Goal: Task Accomplishment & Management: Manage account settings

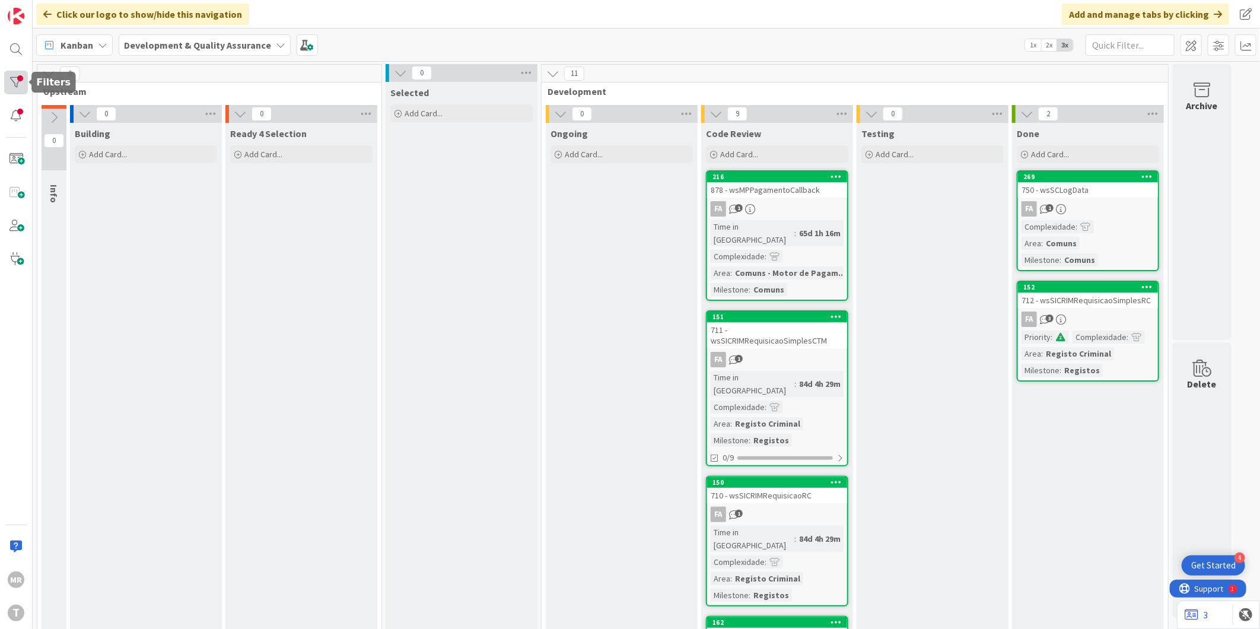
click at [18, 73] on div at bounding box center [16, 83] width 24 height 24
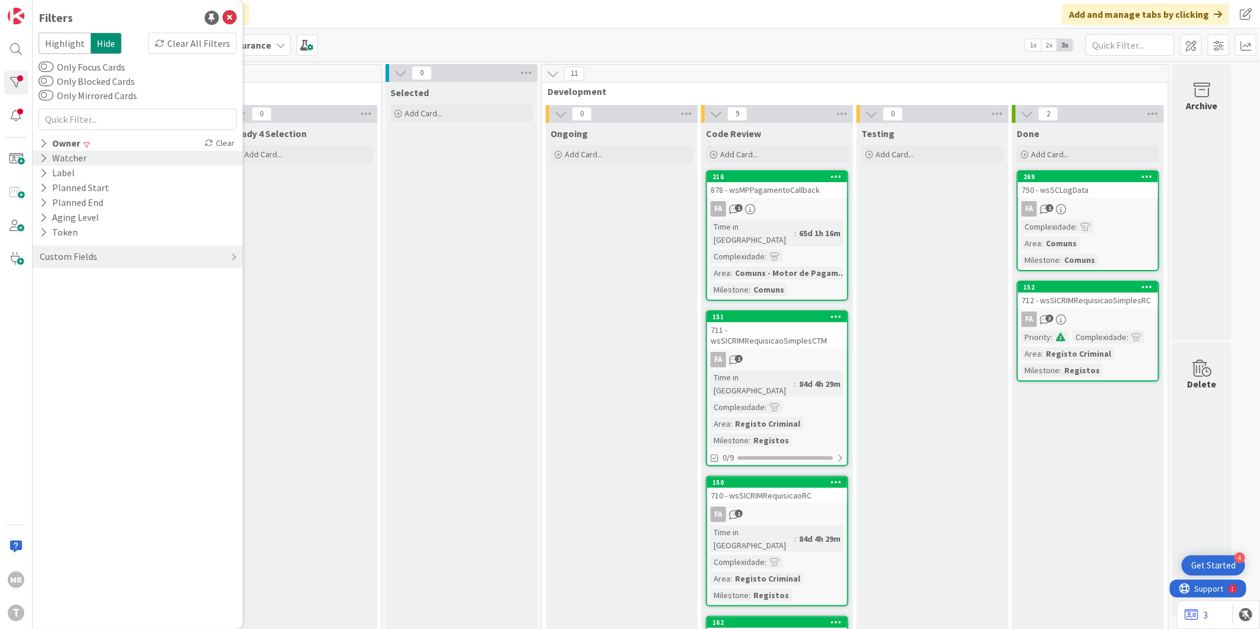
click at [97, 151] on div "Watcher" at bounding box center [138, 158] width 210 height 15
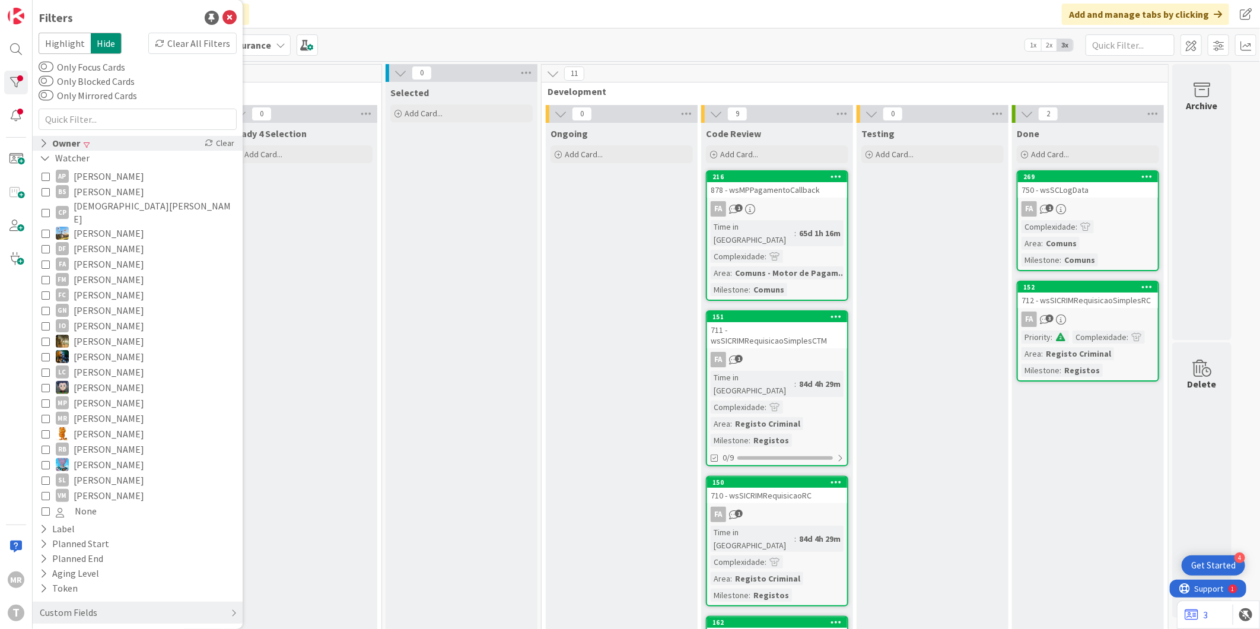
click at [97, 141] on div "Owner Clear" at bounding box center [138, 143] width 210 height 15
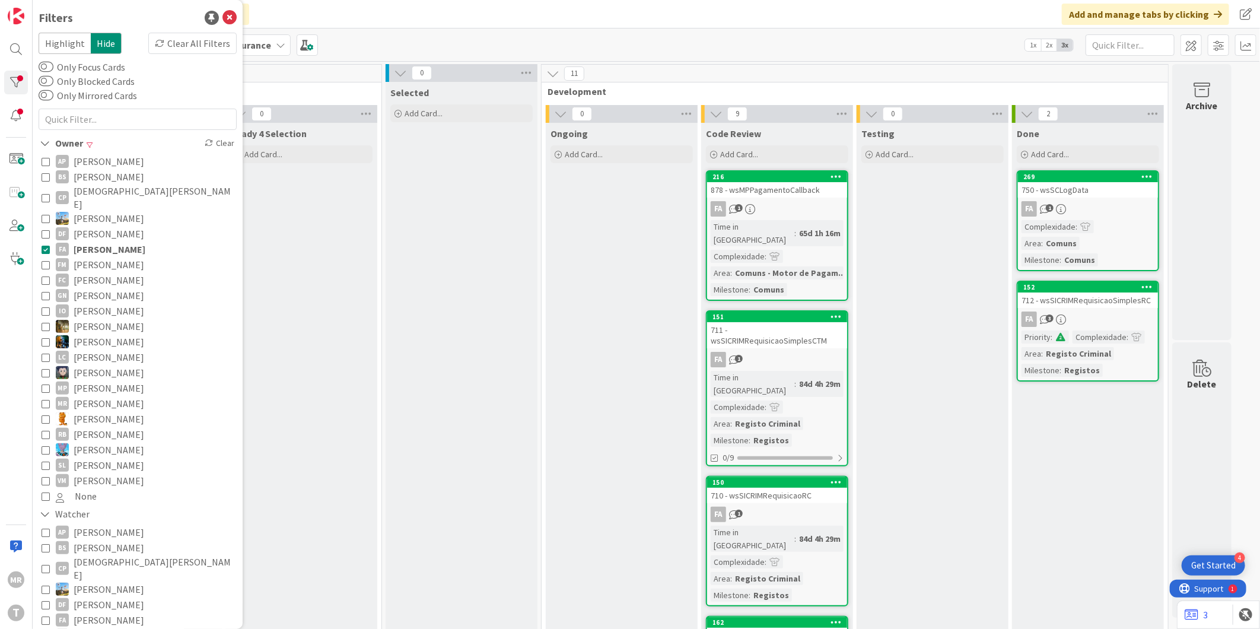
click at [103, 242] on span "[PERSON_NAME]" at bounding box center [110, 249] width 72 height 15
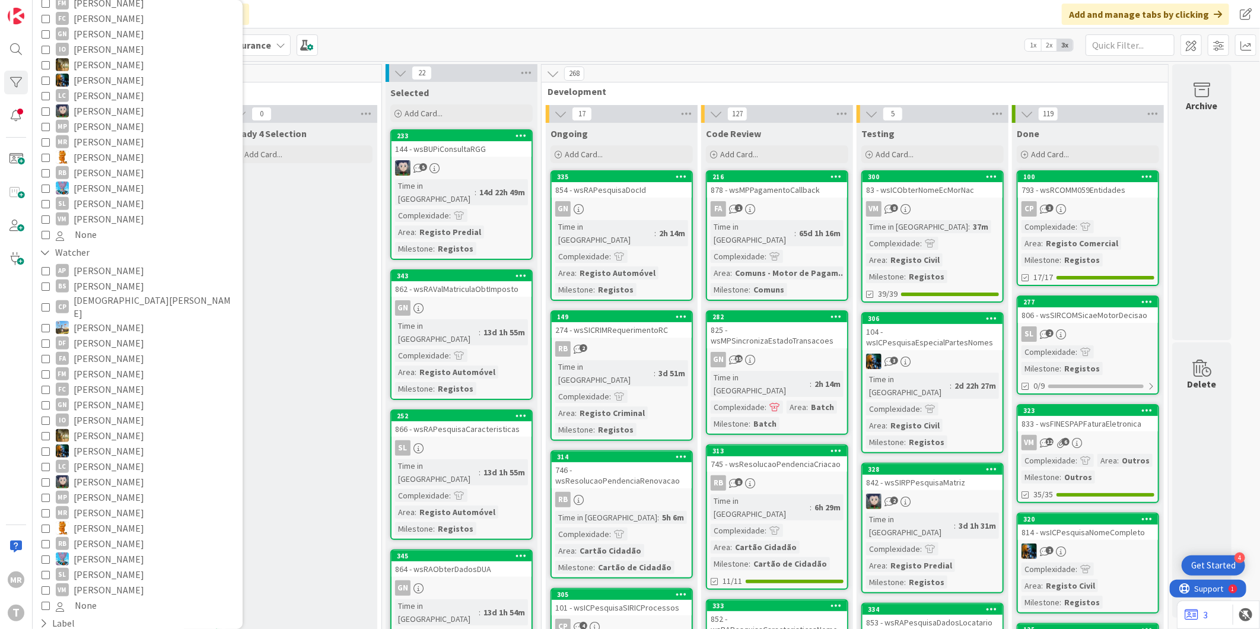
scroll to position [263, 0]
click at [104, 349] on span "[PERSON_NAME]" at bounding box center [109, 356] width 71 height 15
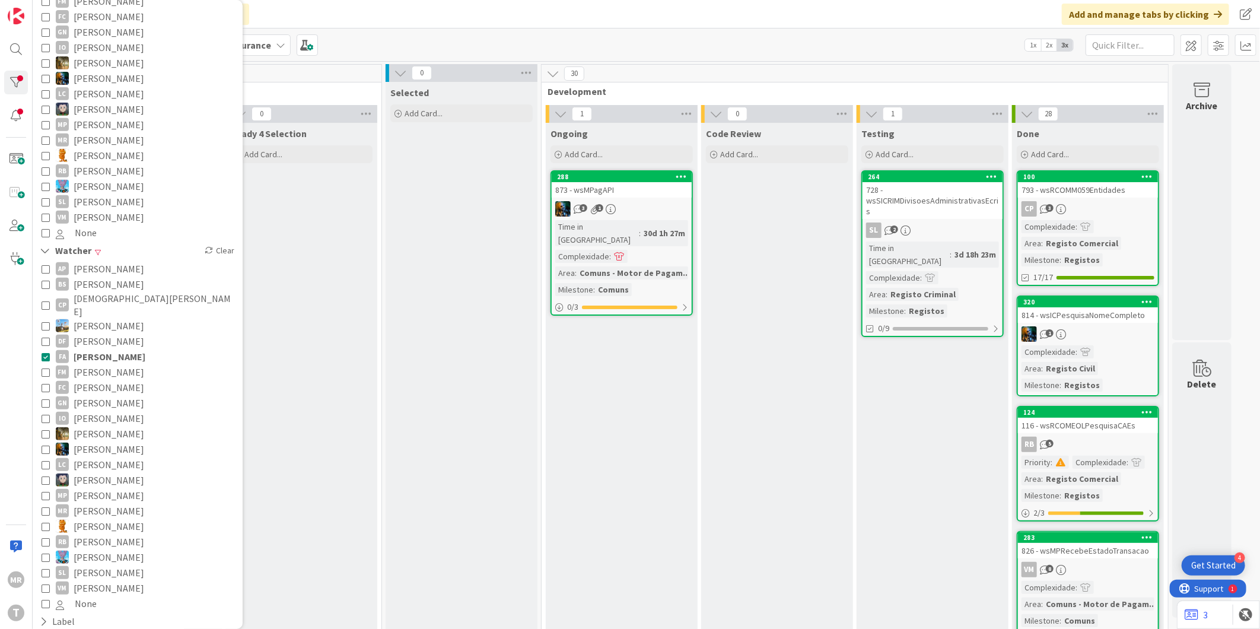
click at [104, 349] on span "[PERSON_NAME]" at bounding box center [110, 356] width 72 height 15
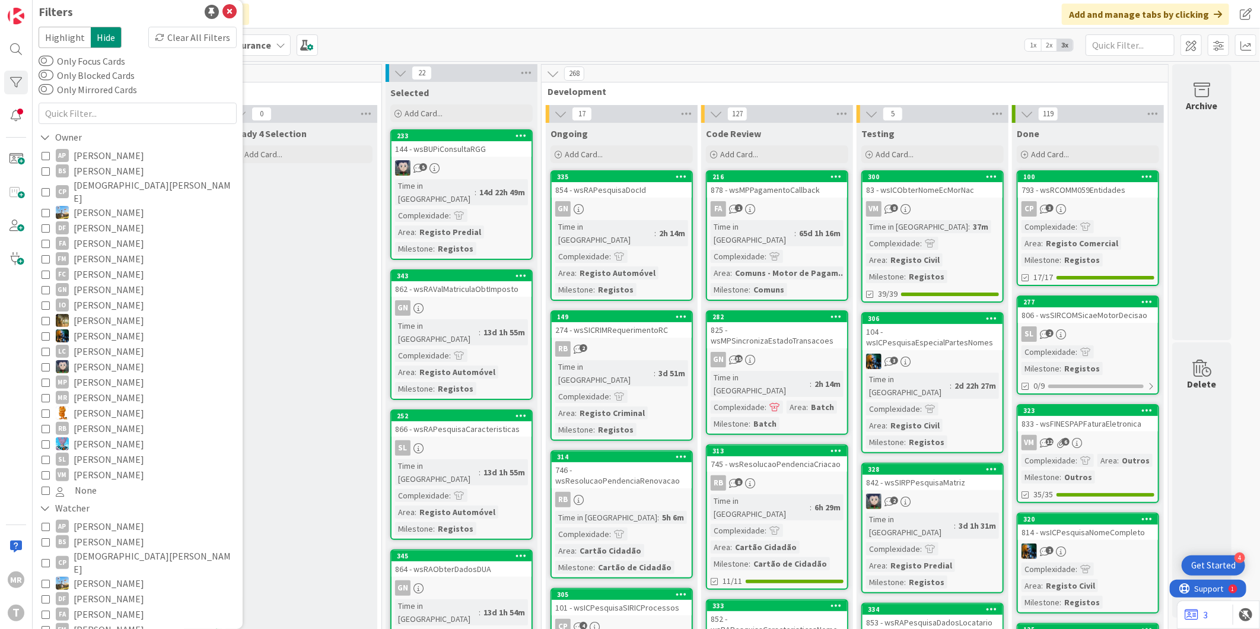
scroll to position [0, 0]
click at [97, 242] on span "[PERSON_NAME]" at bounding box center [109, 249] width 71 height 15
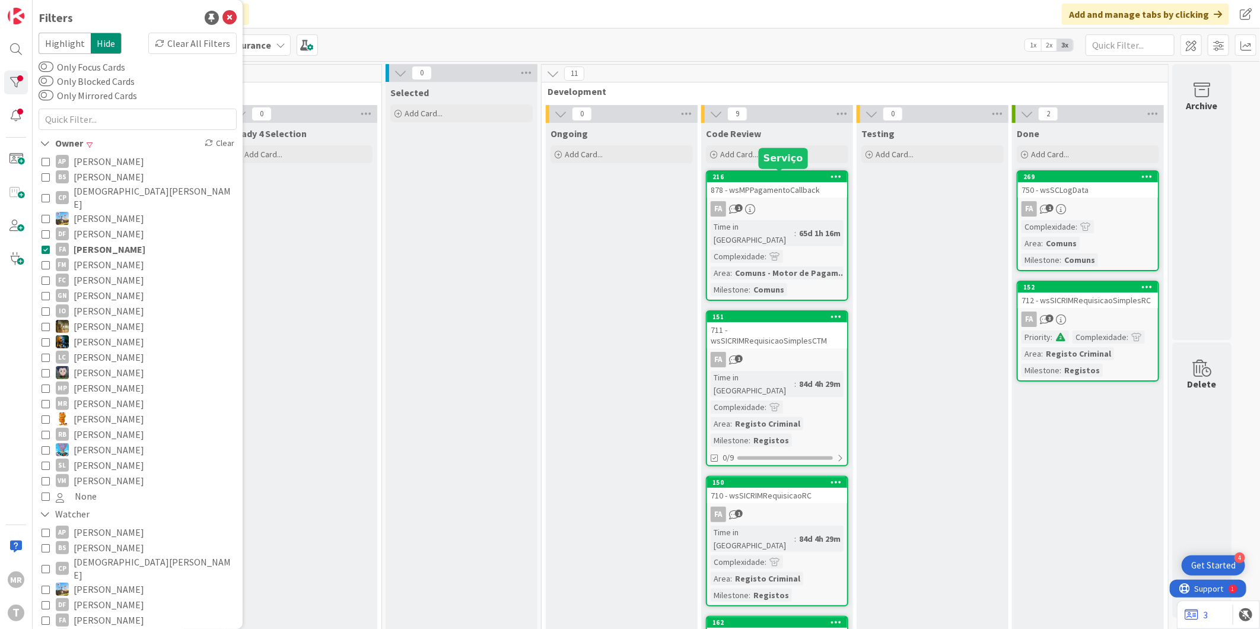
click at [771, 173] on div "216" at bounding box center [780, 177] width 135 height 8
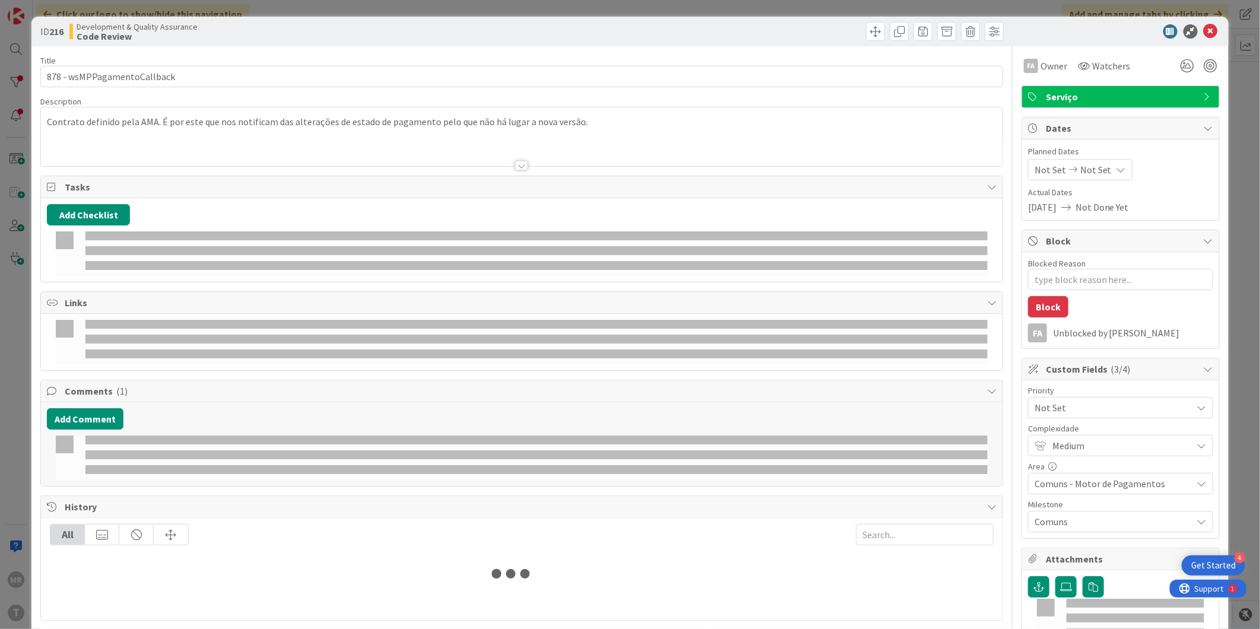
type textarea "x"
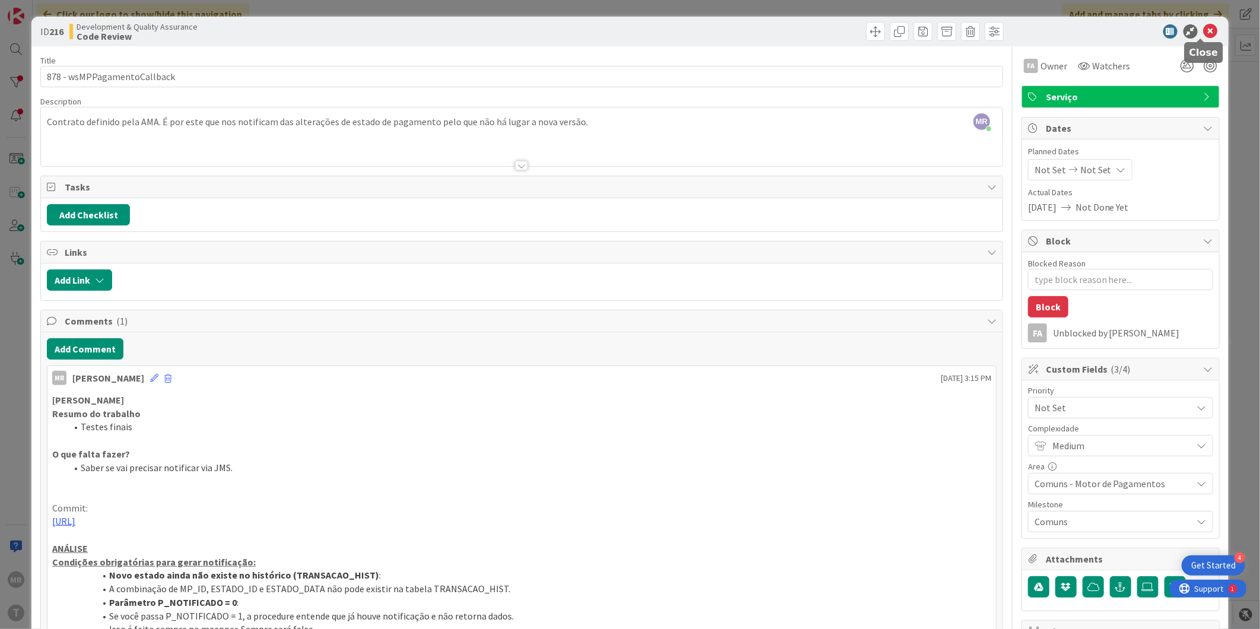
click at [1204, 34] on icon at bounding box center [1211, 31] width 14 height 14
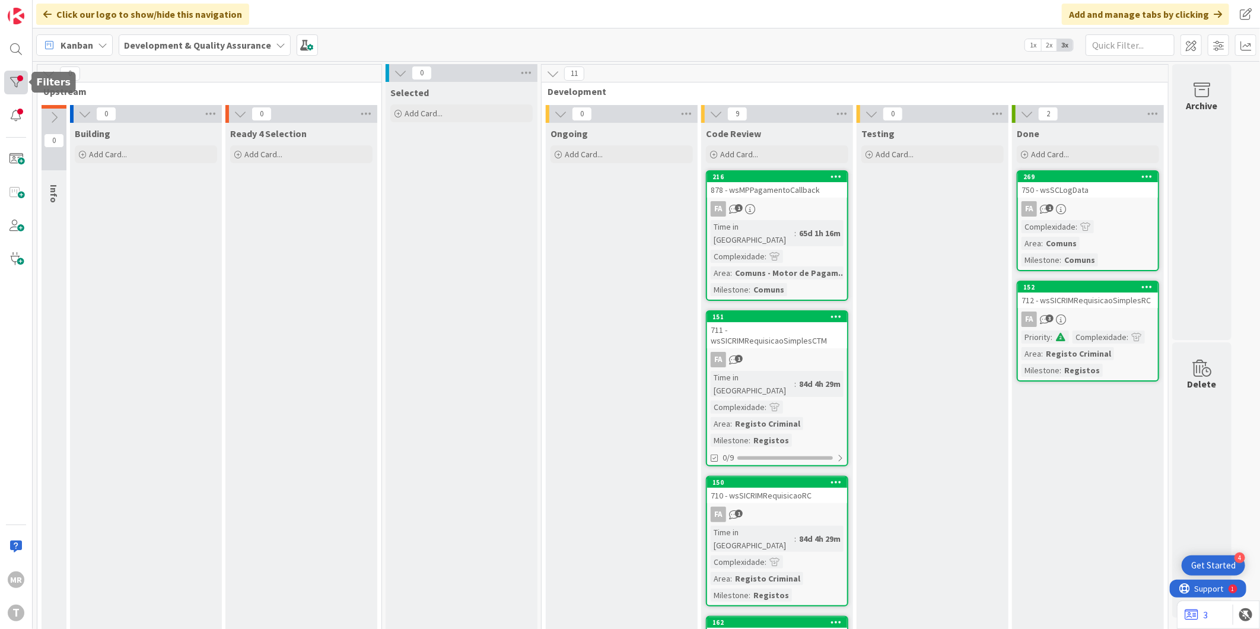
click at [14, 81] on div at bounding box center [16, 83] width 24 height 24
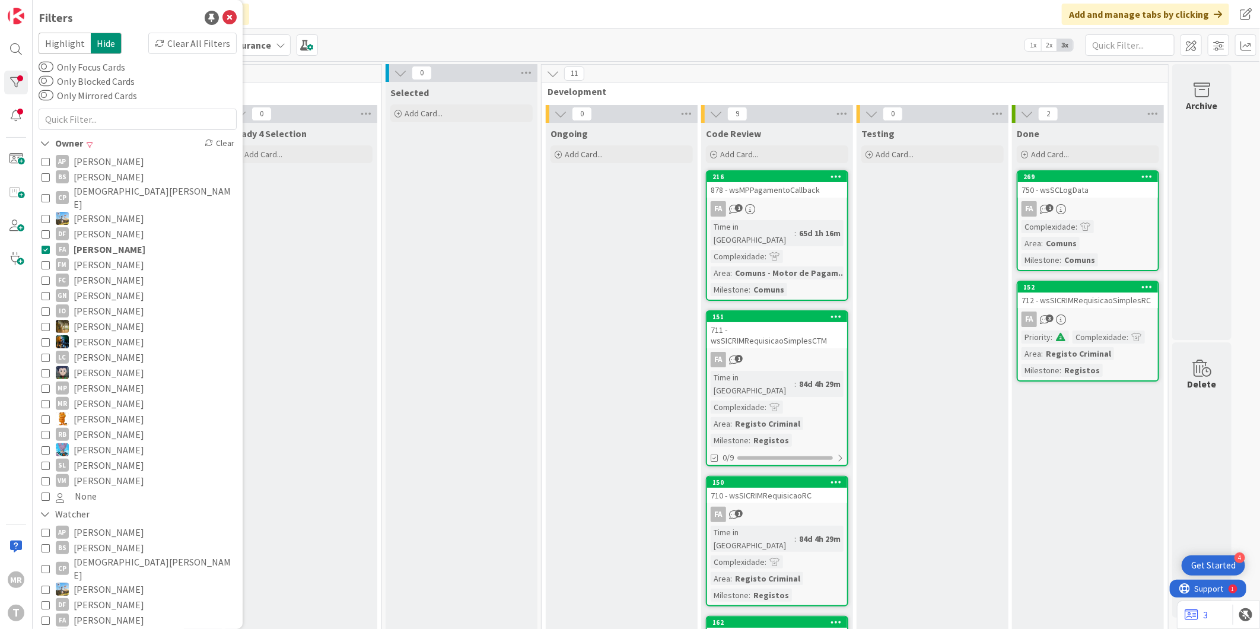
click at [116, 243] on span "[PERSON_NAME]" at bounding box center [110, 249] width 72 height 15
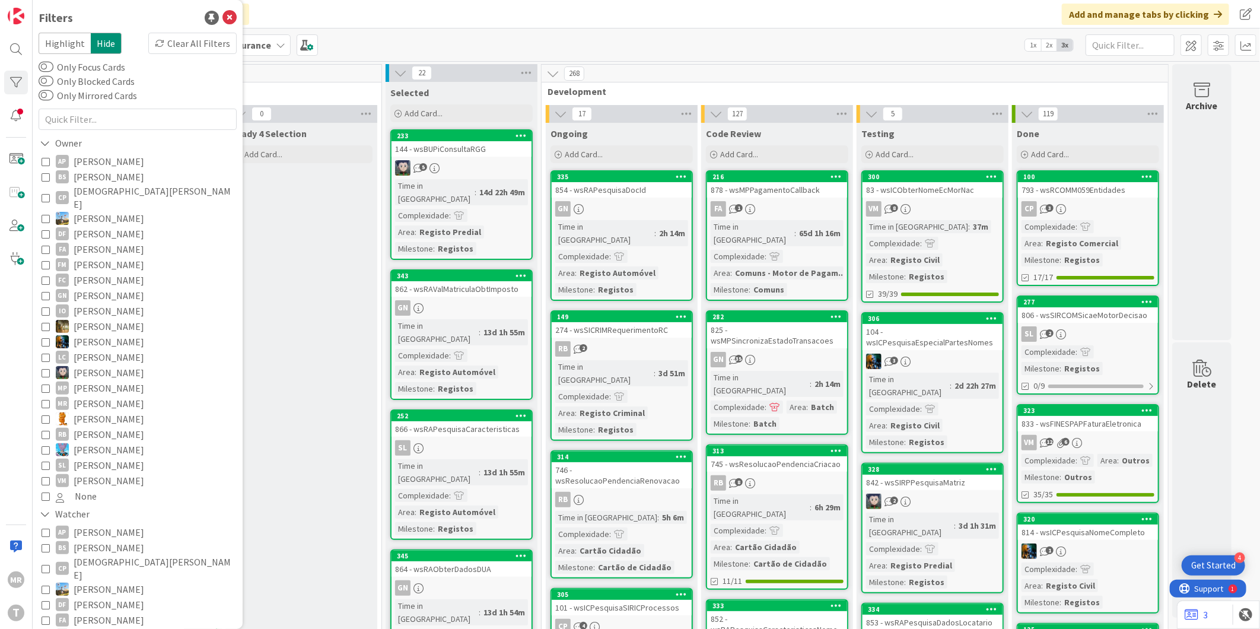
click at [108, 612] on span "[PERSON_NAME]" at bounding box center [109, 619] width 71 height 15
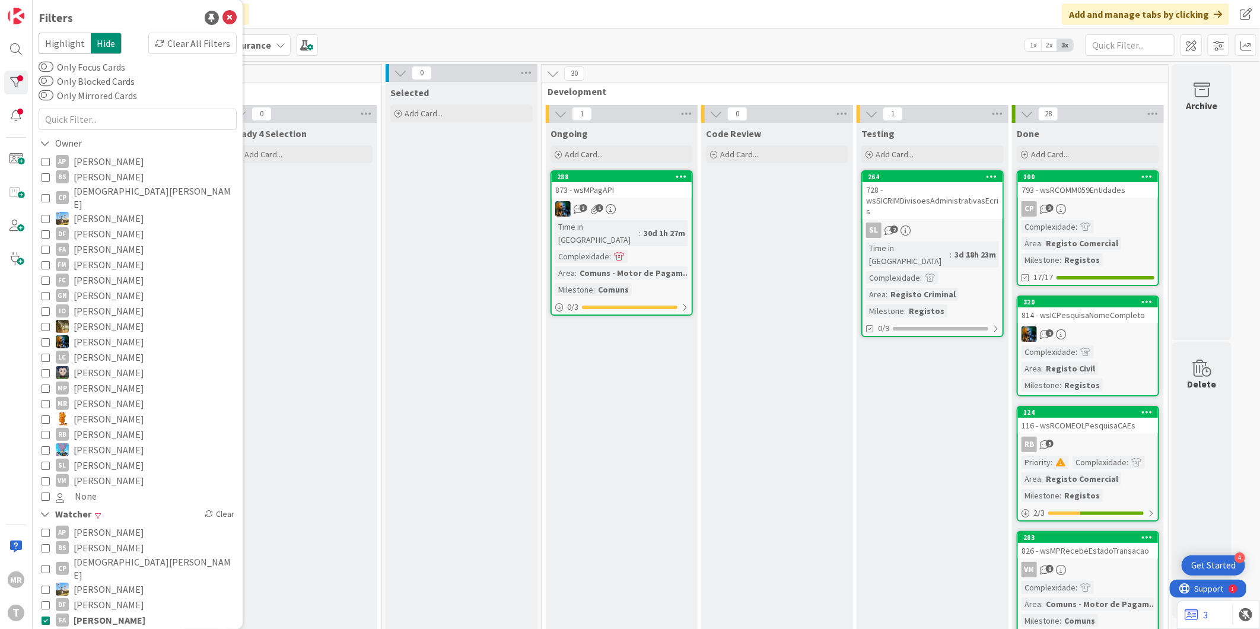
click at [101, 612] on span "[PERSON_NAME]" at bounding box center [110, 619] width 72 height 15
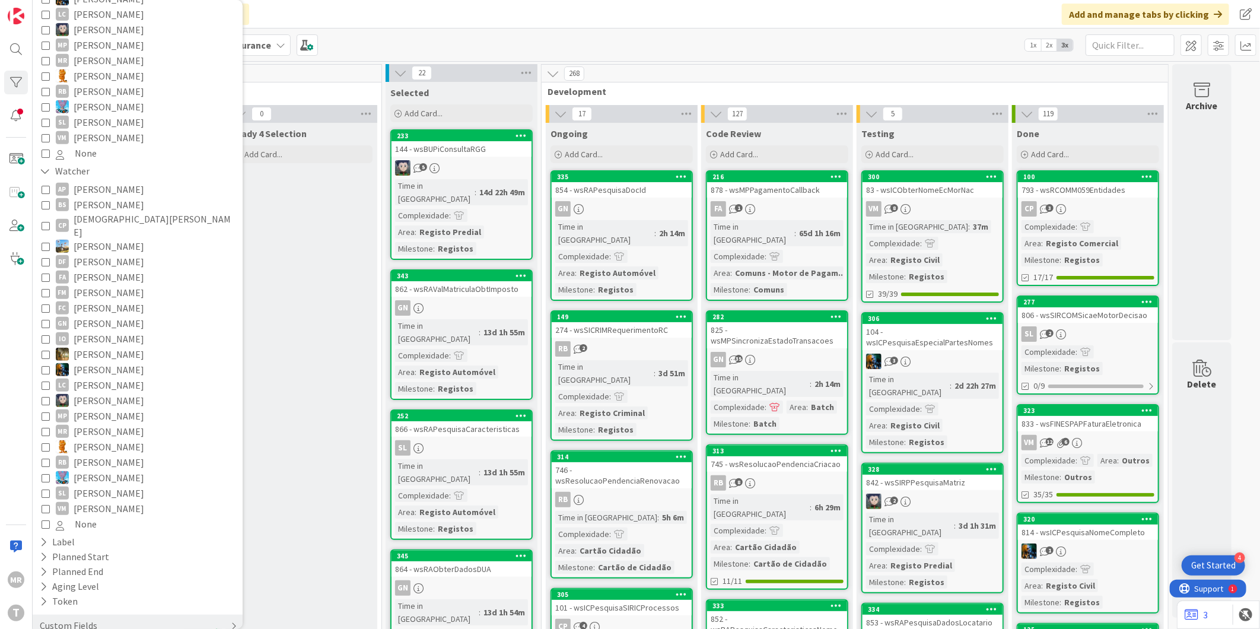
click at [88, 618] on div "Custom Fields" at bounding box center [69, 625] width 60 height 15
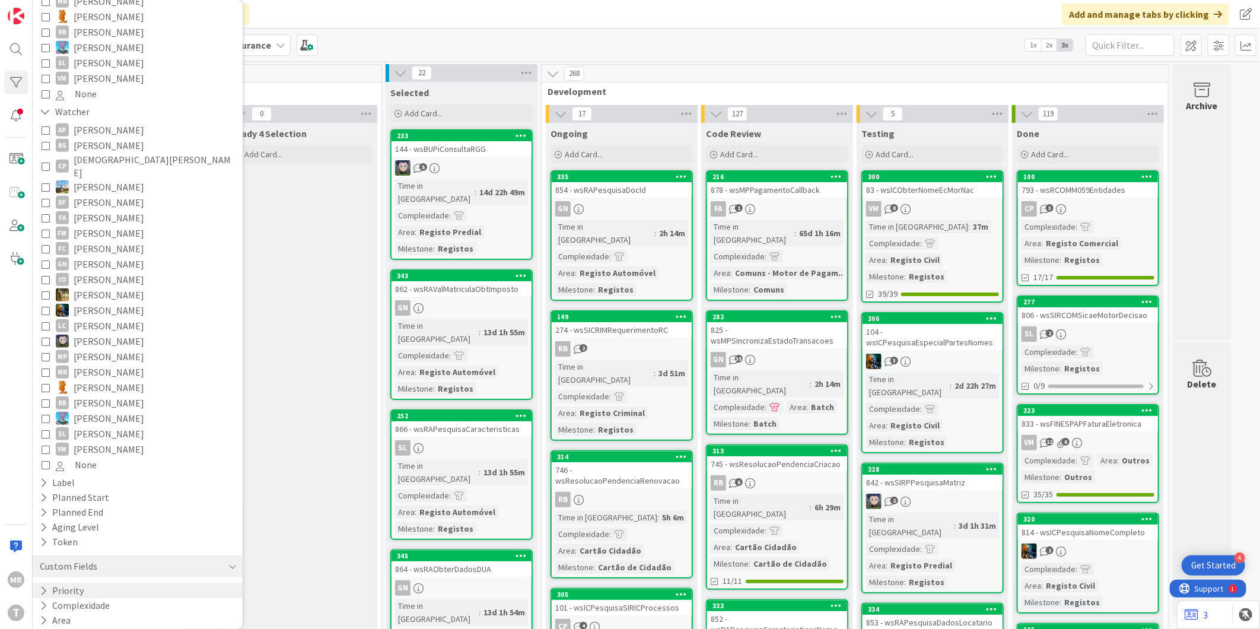
click at [87, 583] on div "Priority" at bounding box center [138, 590] width 210 height 15
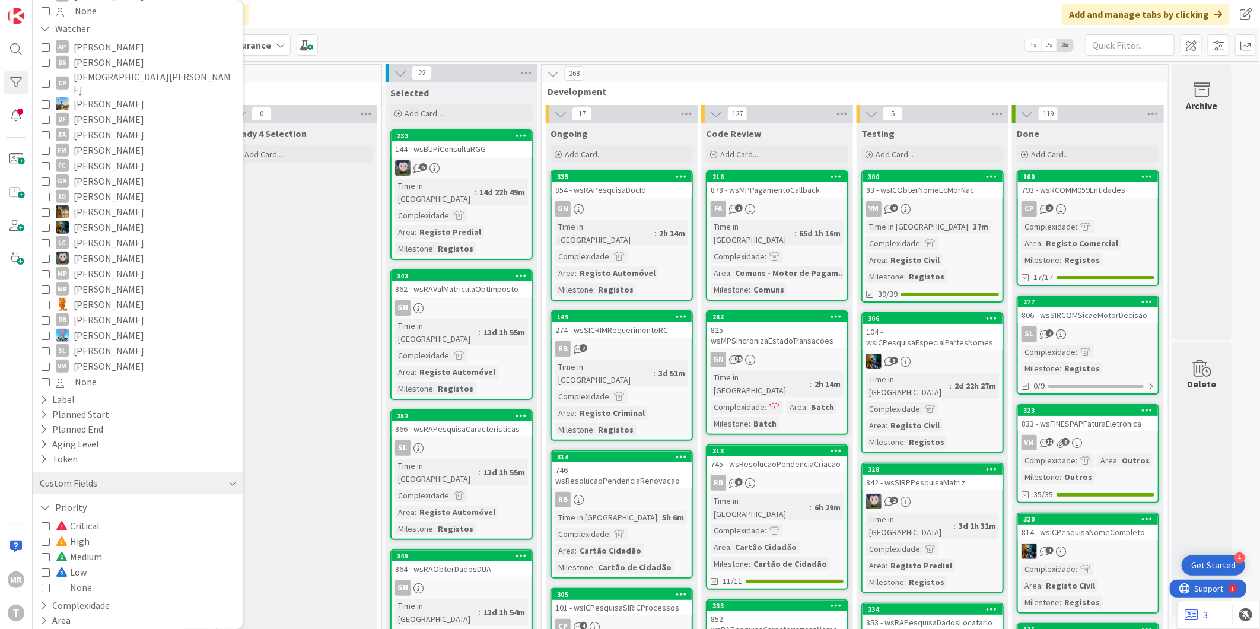
click at [85, 533] on span "High" at bounding box center [73, 540] width 34 height 15
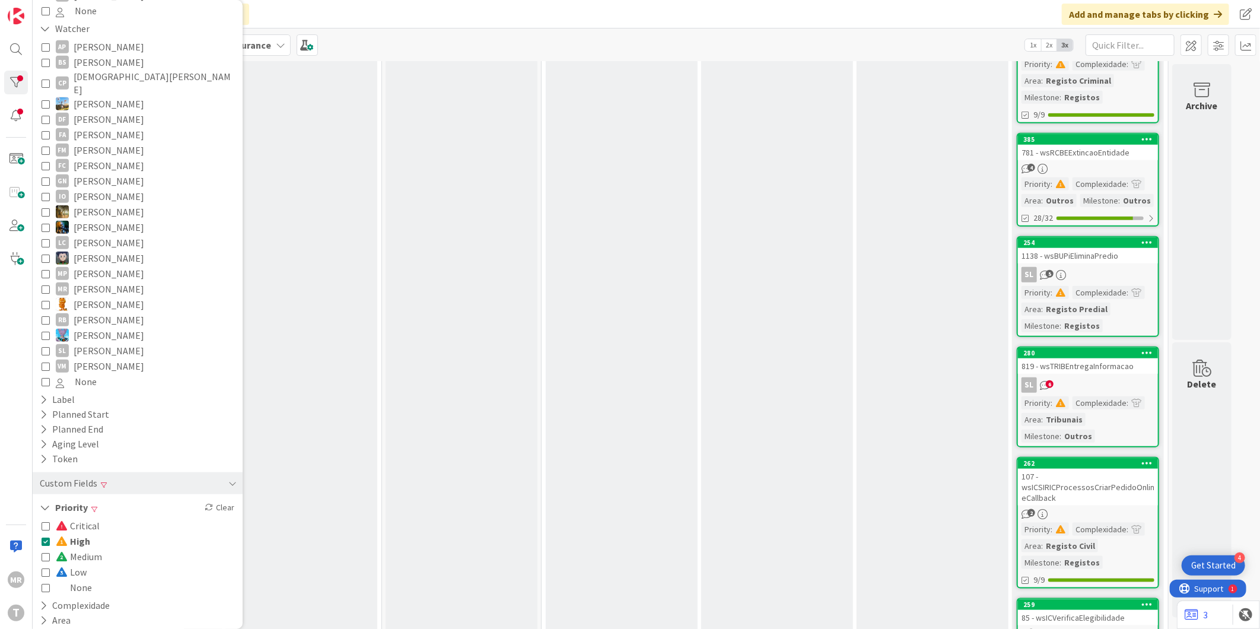
scroll to position [778, 0]
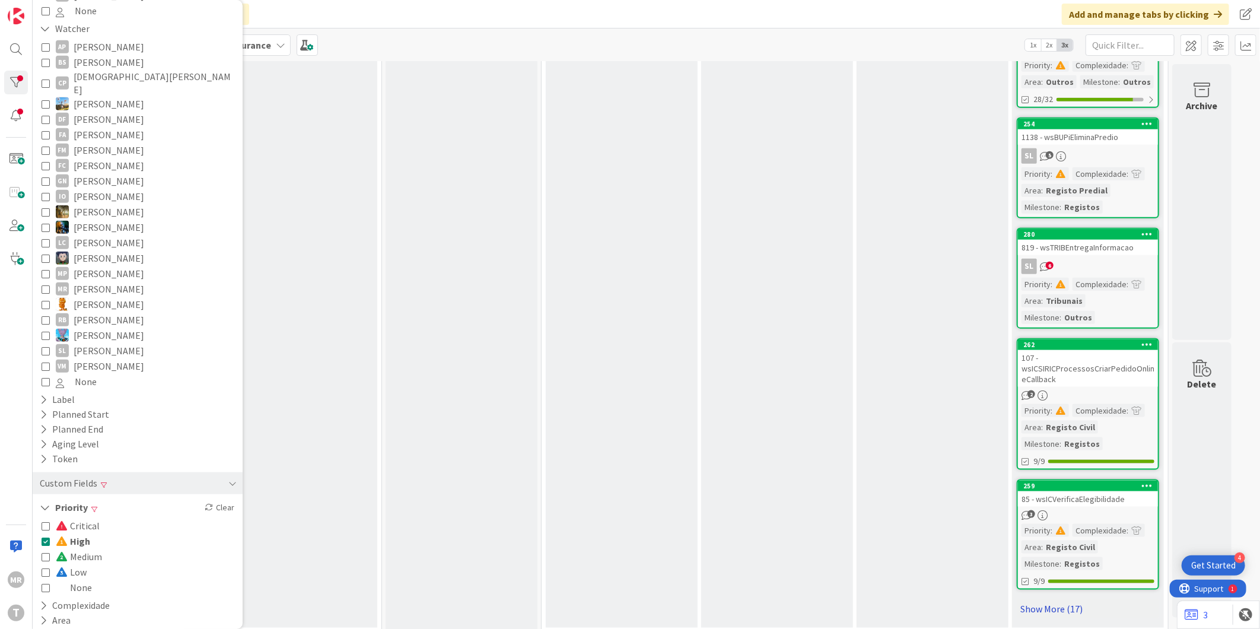
click at [1054, 603] on link "Show More (17)" at bounding box center [1088, 608] width 142 height 19
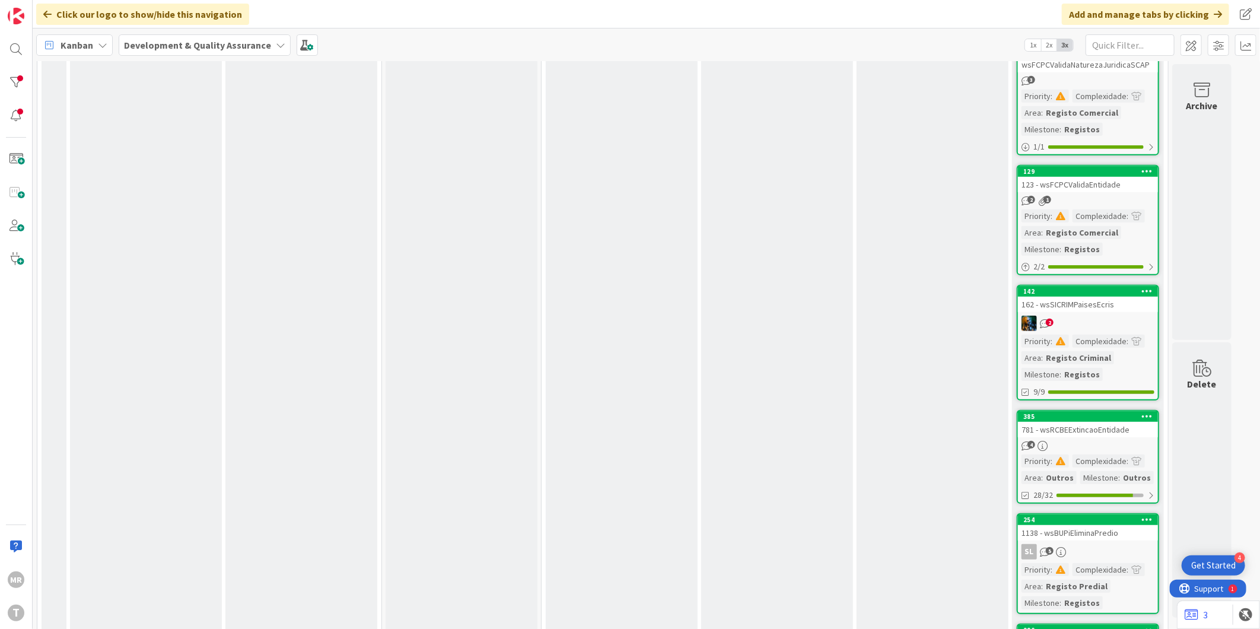
scroll to position [0, 0]
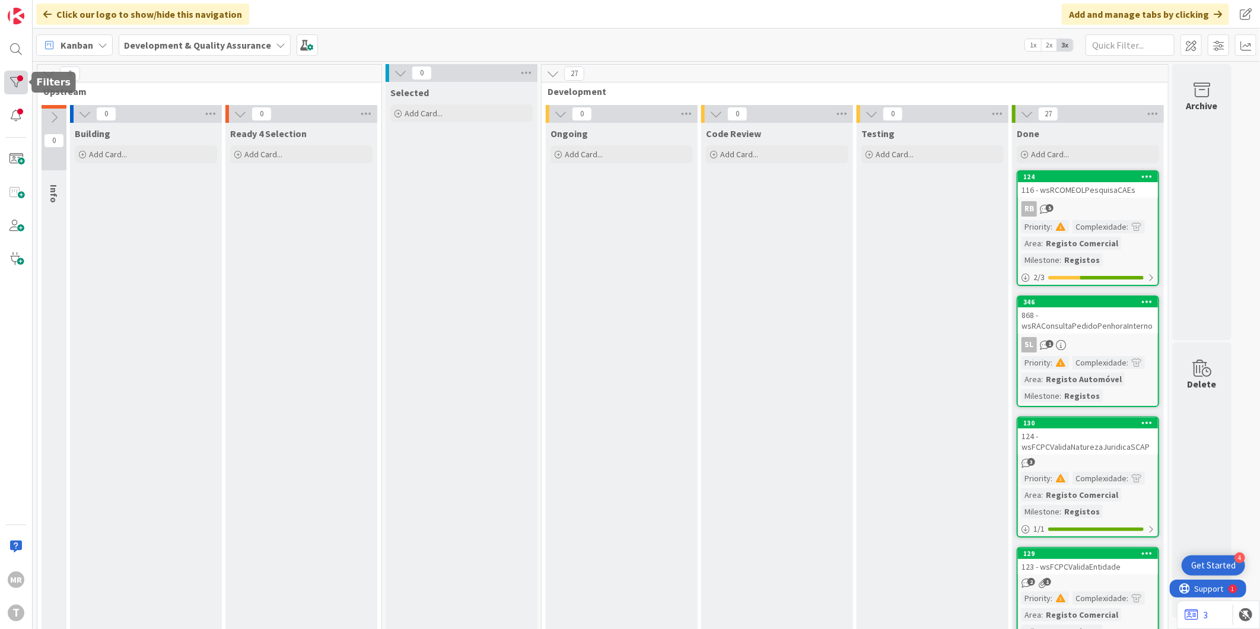
click at [9, 78] on div at bounding box center [16, 83] width 24 height 24
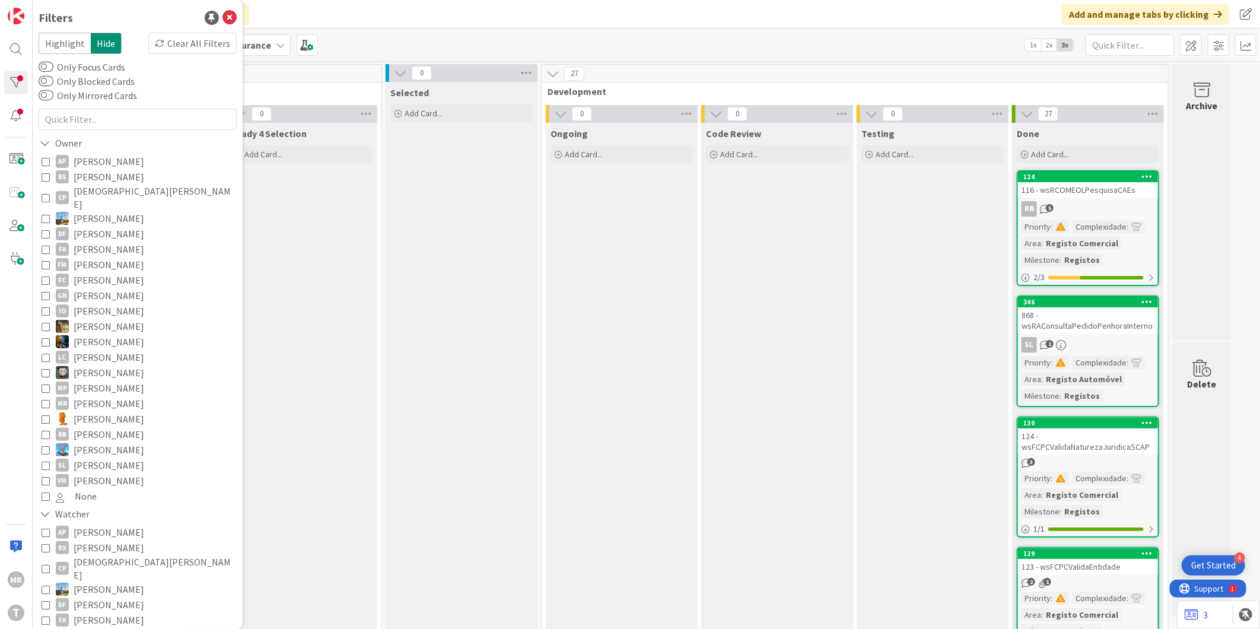
scroll to position [402, 0]
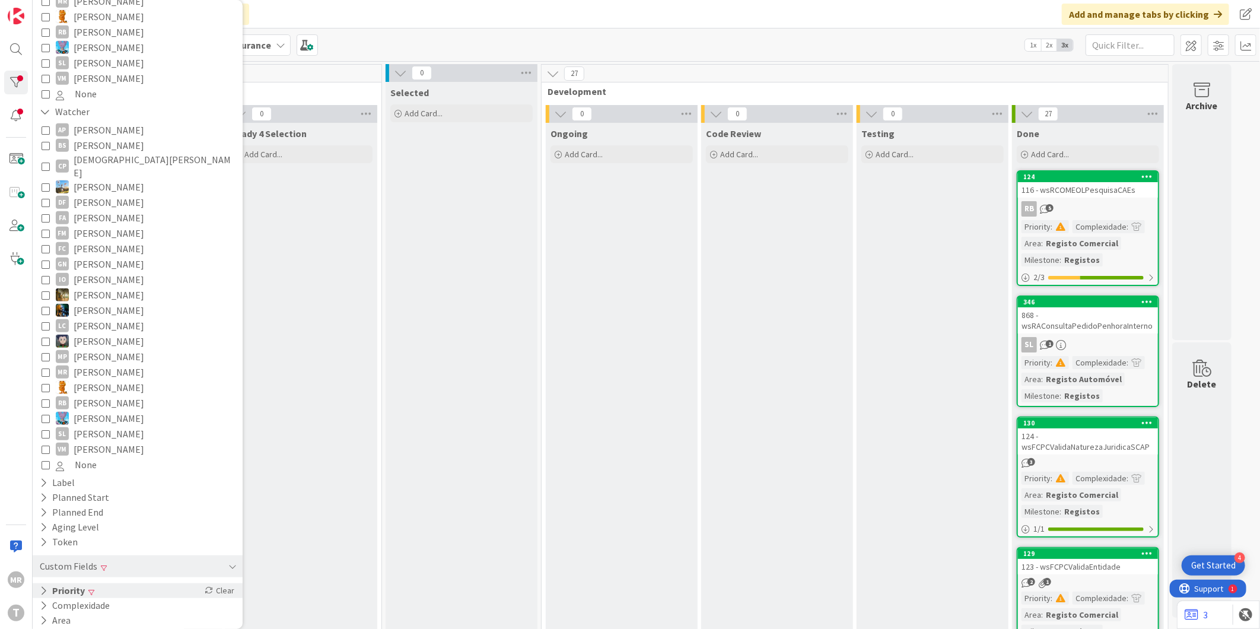
click at [62, 583] on button "Priority" at bounding box center [62, 590] width 47 height 15
drag, startPoint x: 81, startPoint y: 602, endPoint x: 179, endPoint y: 560, distance: 106.4
click at [80, 617] on span "High" at bounding box center [73, 624] width 34 height 15
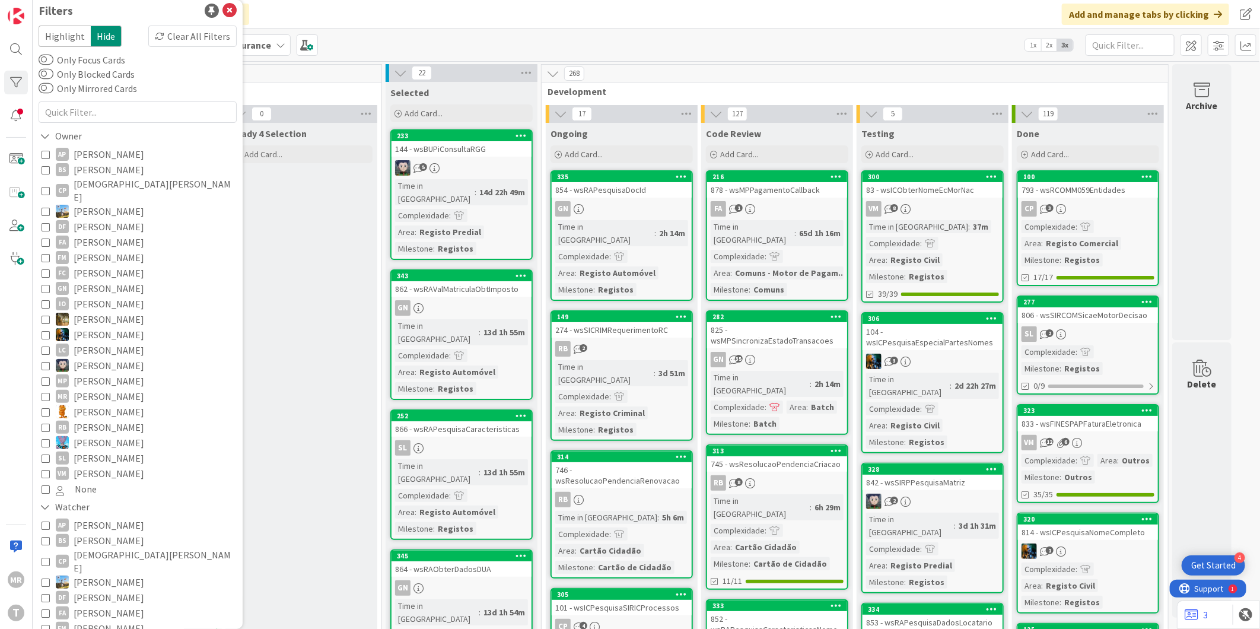
scroll to position [0, 0]
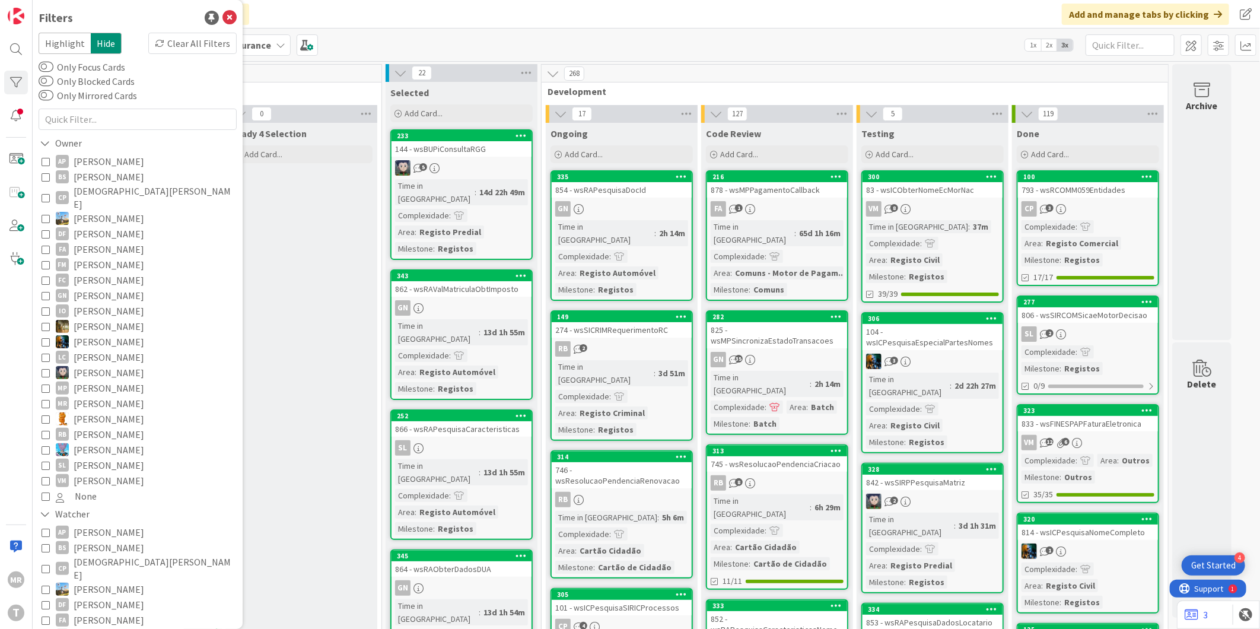
click at [105, 177] on span "[PERSON_NAME]" at bounding box center [109, 176] width 71 height 15
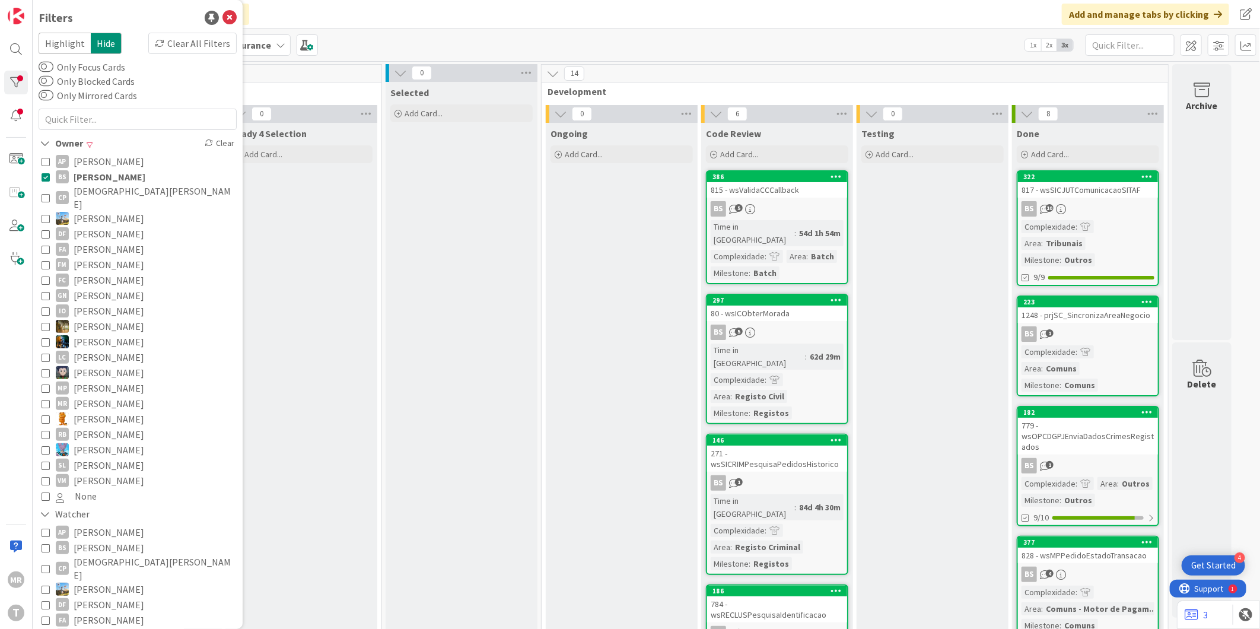
click at [105, 177] on span "[PERSON_NAME]" at bounding box center [110, 176] width 72 height 15
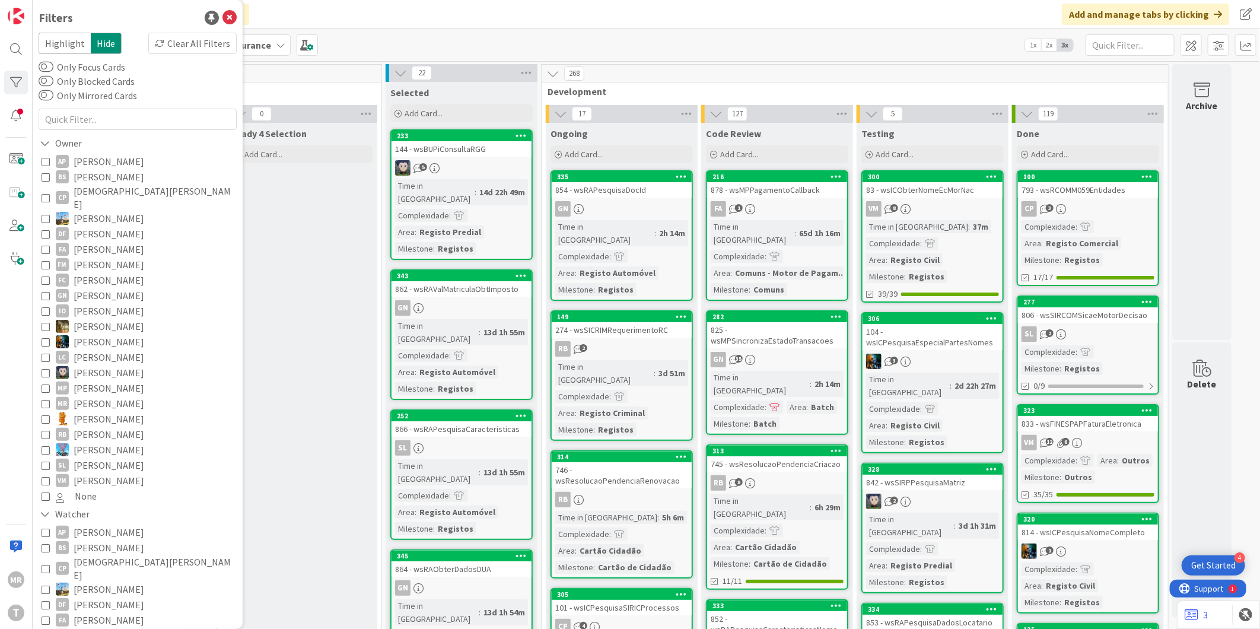
click at [98, 192] on span "[DEMOGRAPHIC_DATA][PERSON_NAME]" at bounding box center [154, 198] width 160 height 26
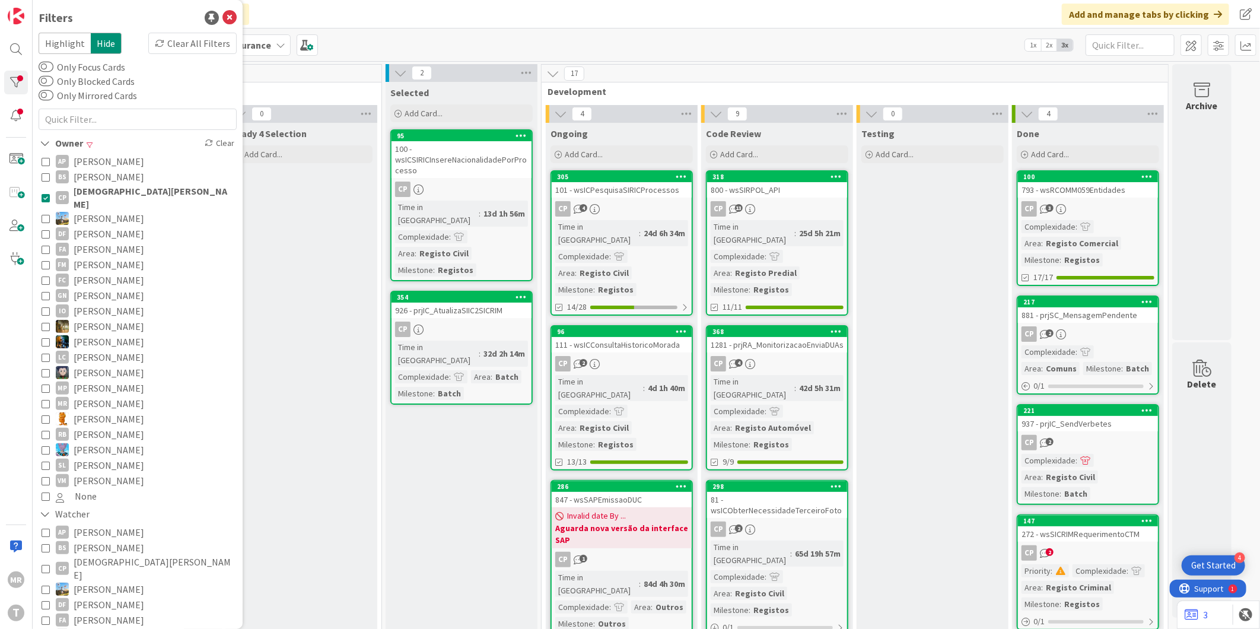
click at [98, 192] on span "[DEMOGRAPHIC_DATA][PERSON_NAME]" at bounding box center [154, 198] width 160 height 26
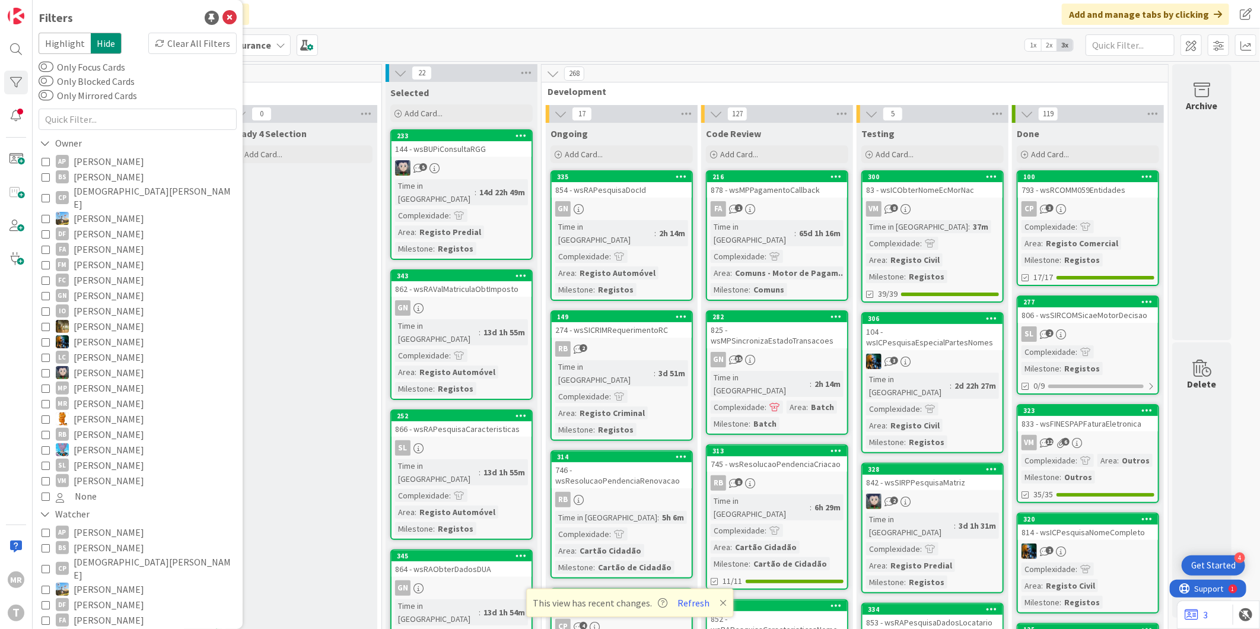
click at [129, 473] on button "VM [PERSON_NAME]" at bounding box center [138, 480] width 192 height 15
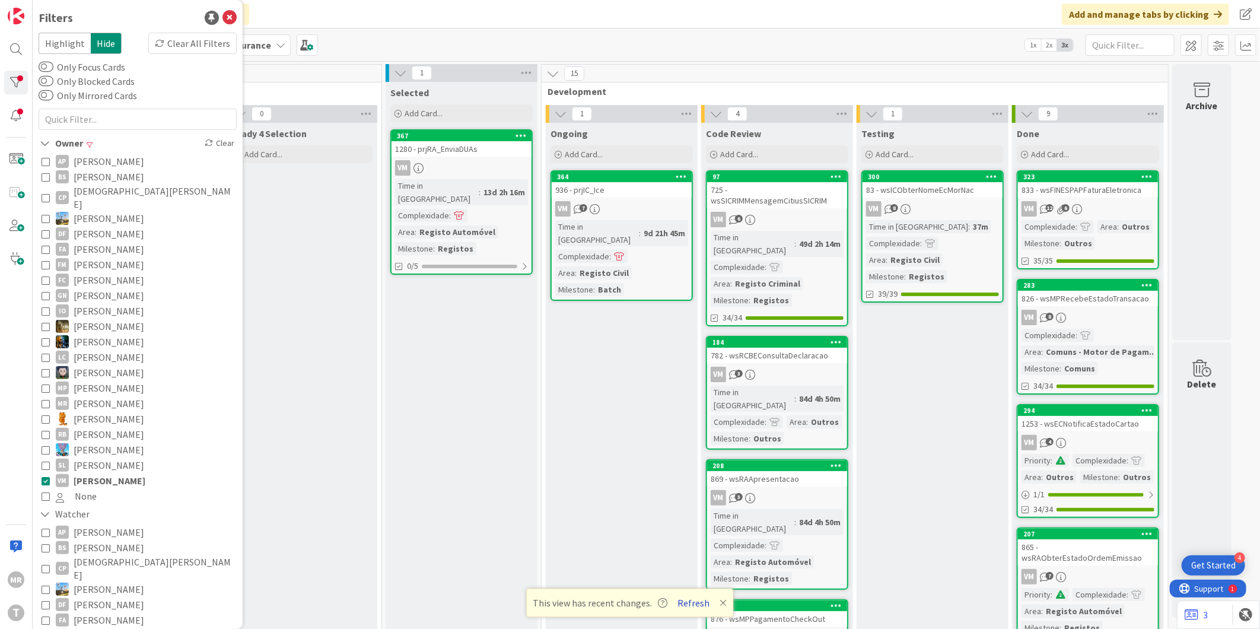
click at [684, 597] on button "Refresh" at bounding box center [694, 602] width 40 height 15
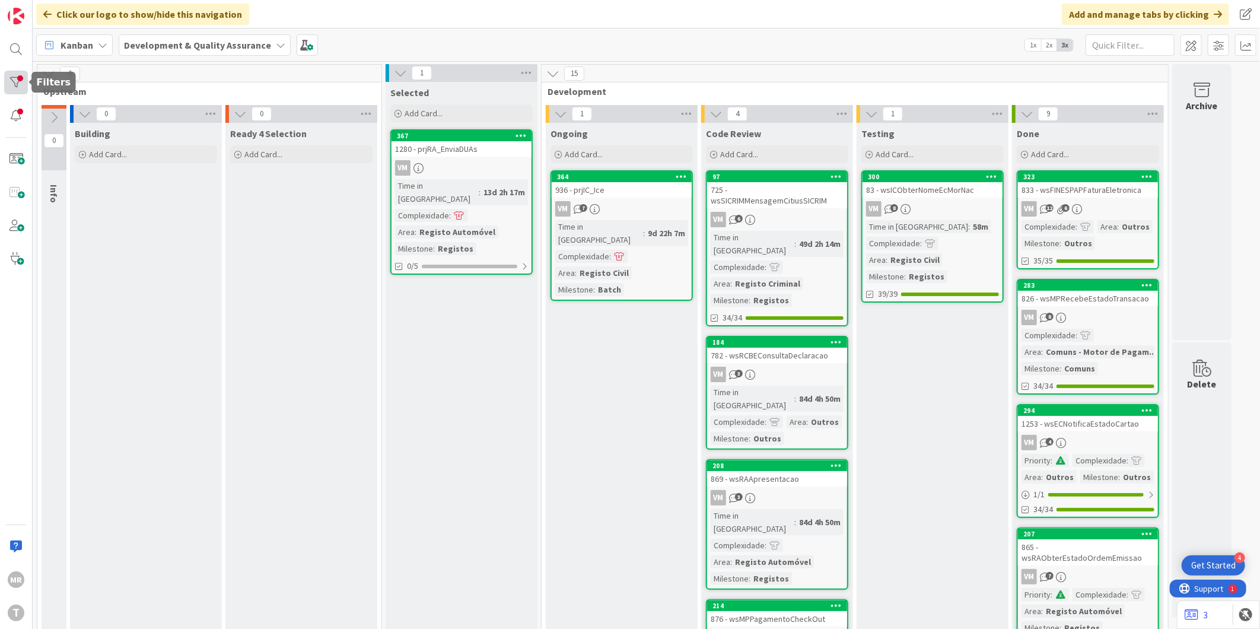
click at [16, 85] on div at bounding box center [16, 83] width 24 height 24
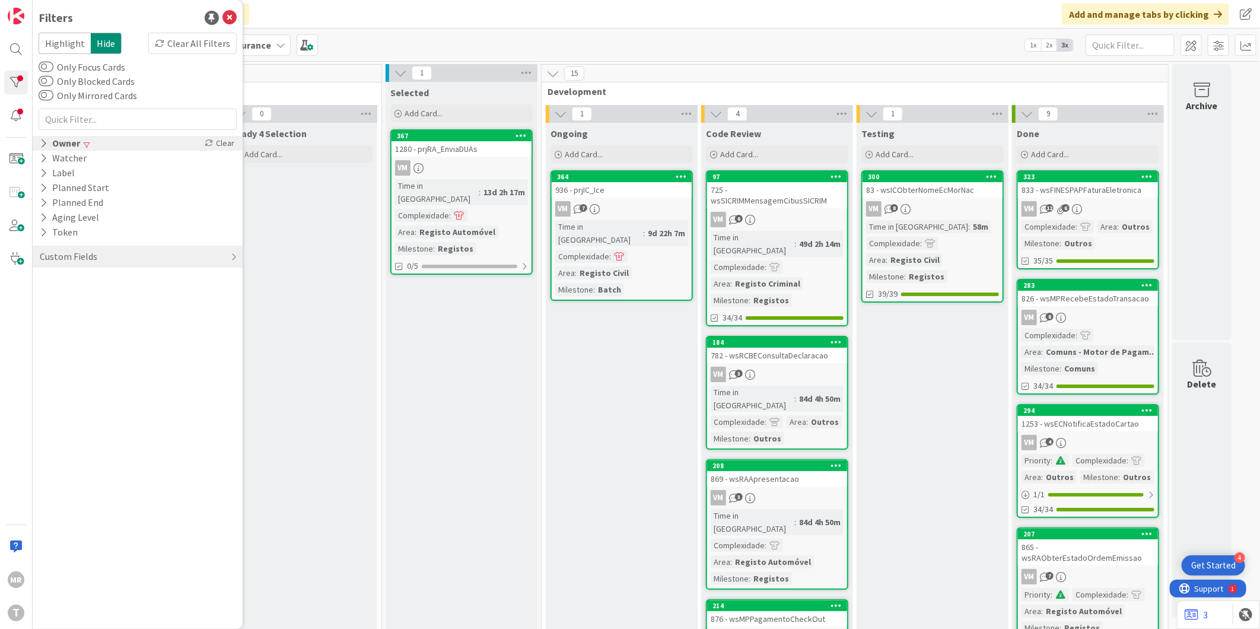
click at [74, 147] on div "Owner" at bounding box center [60, 143] width 43 height 15
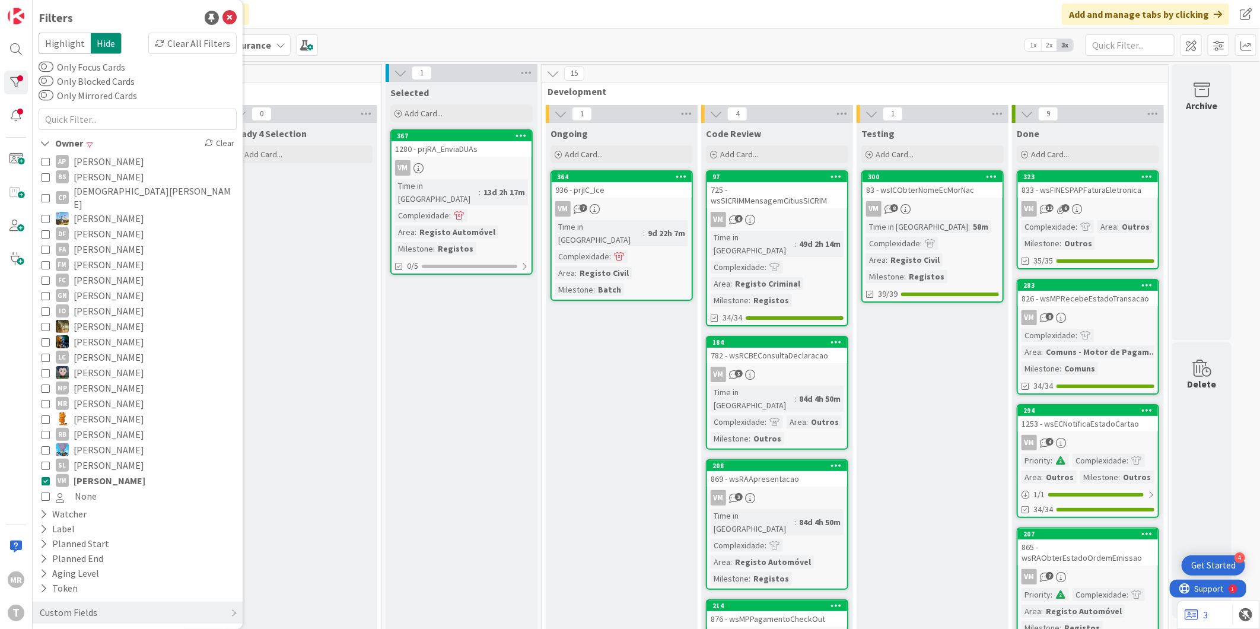
click at [104, 473] on span "[PERSON_NAME]" at bounding box center [110, 480] width 72 height 15
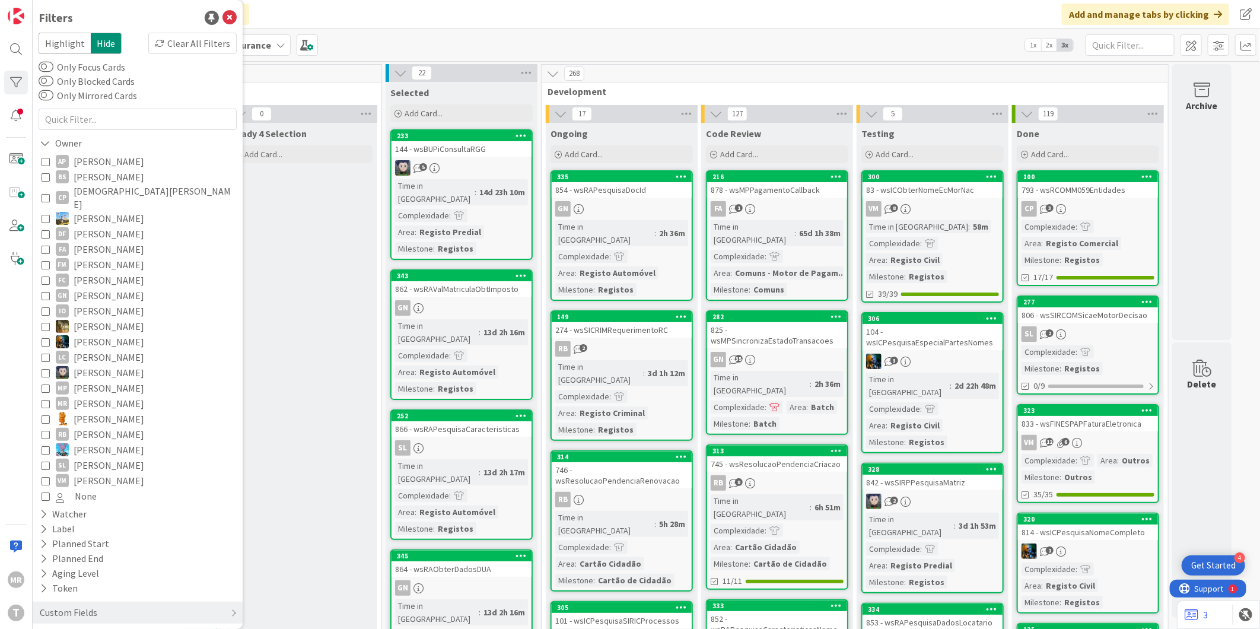
click at [117, 473] on span "[PERSON_NAME]" at bounding box center [109, 480] width 71 height 15
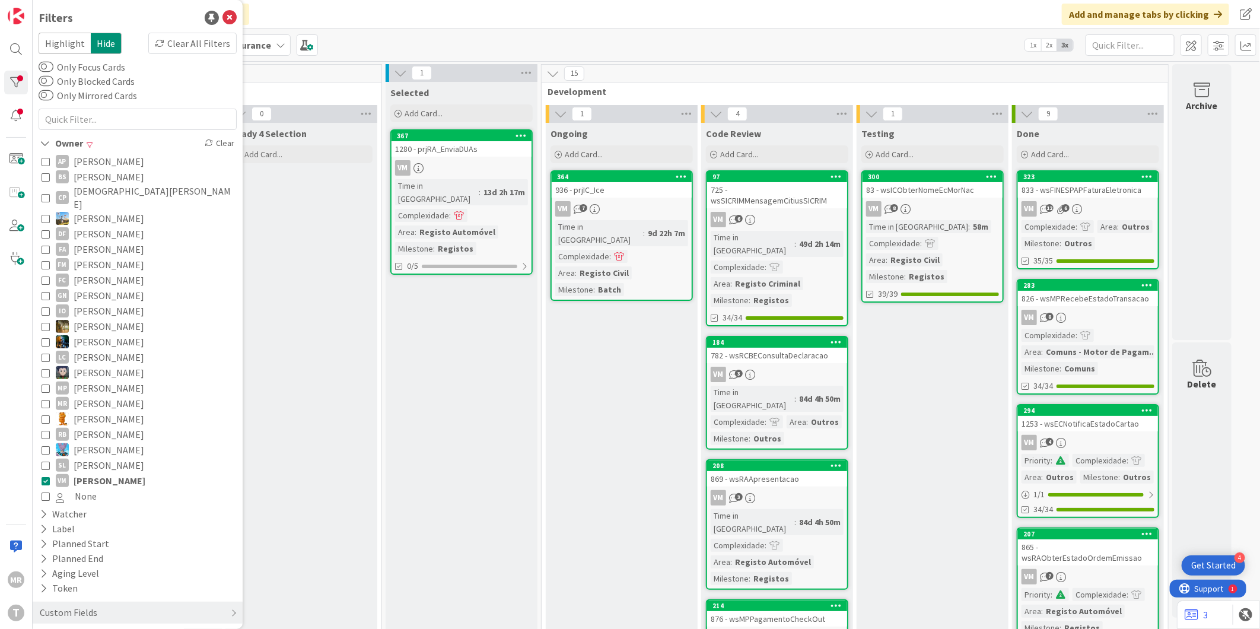
click at [115, 473] on span "[PERSON_NAME]" at bounding box center [110, 480] width 72 height 15
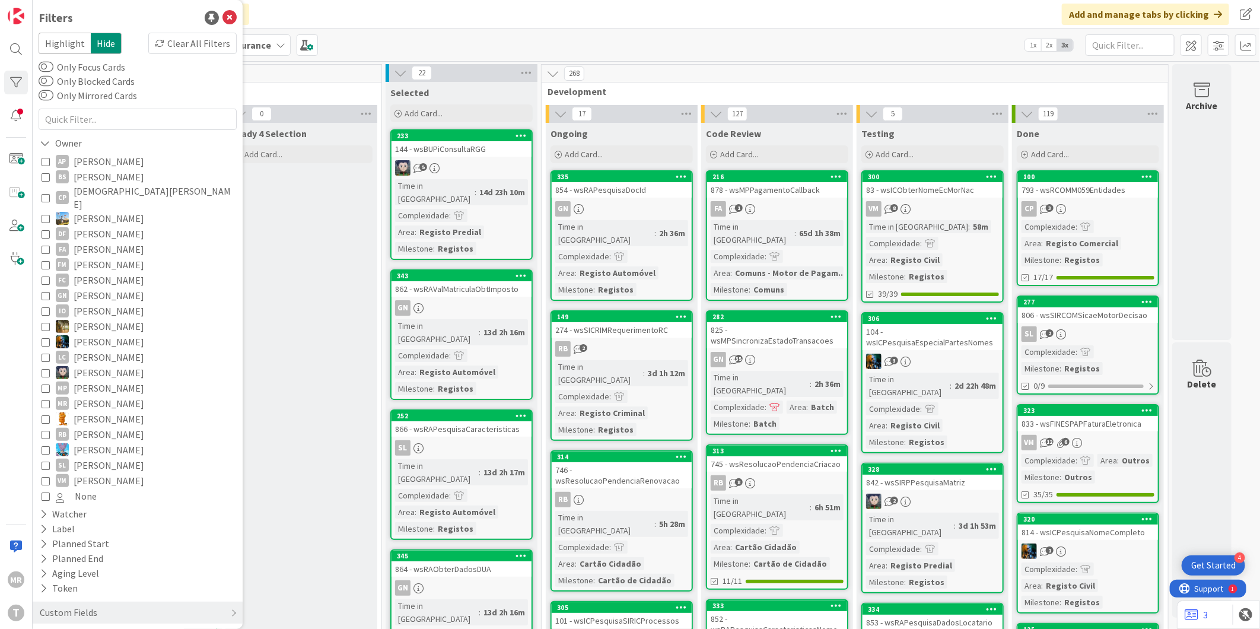
click at [143, 288] on span "[PERSON_NAME]" at bounding box center [109, 295] width 71 height 15
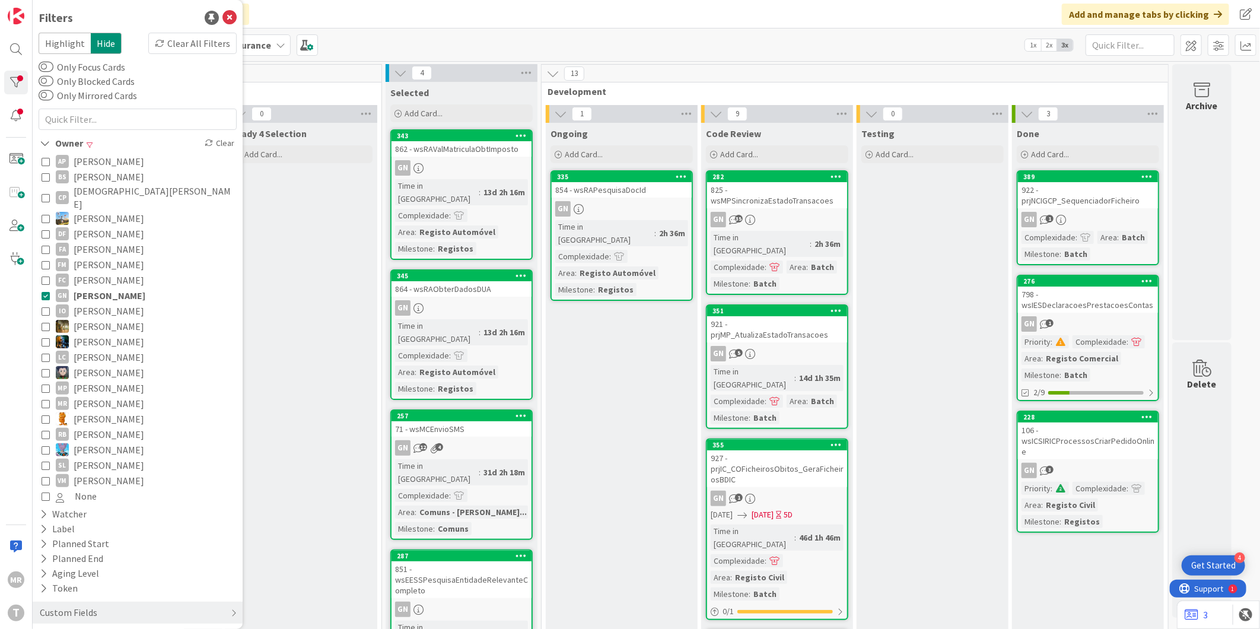
click at [143, 288] on span "[PERSON_NAME]" at bounding box center [110, 295] width 72 height 15
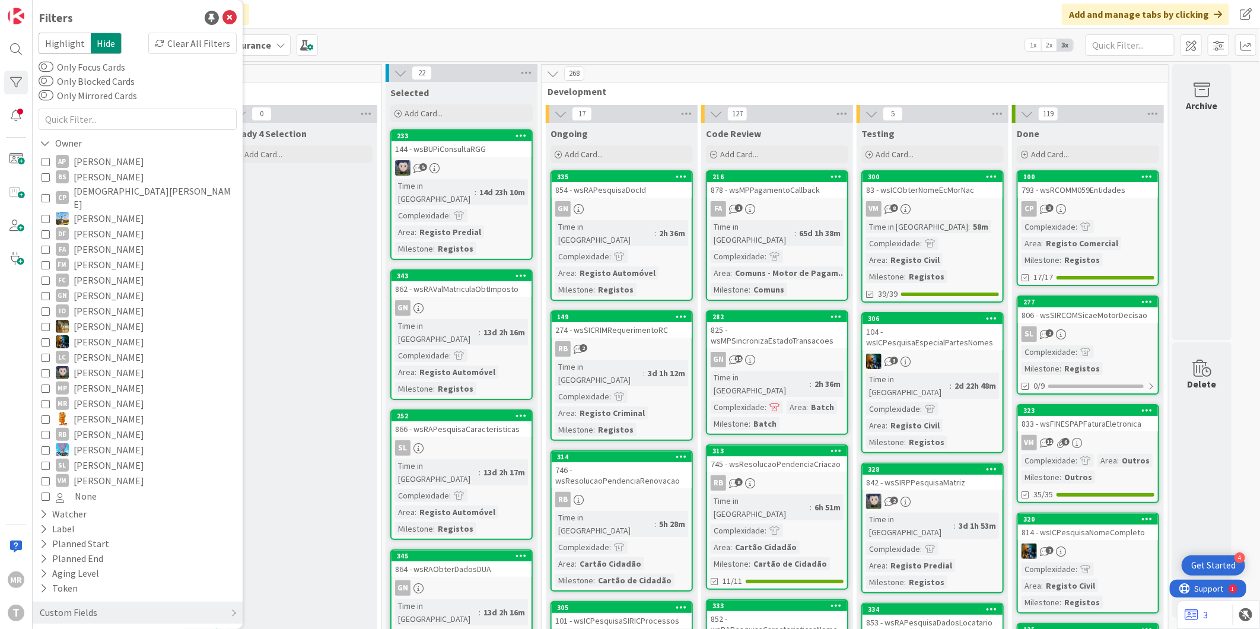
click at [132, 365] on span "[PERSON_NAME]" at bounding box center [109, 372] width 71 height 15
